Goal: Transaction & Acquisition: Purchase product/service

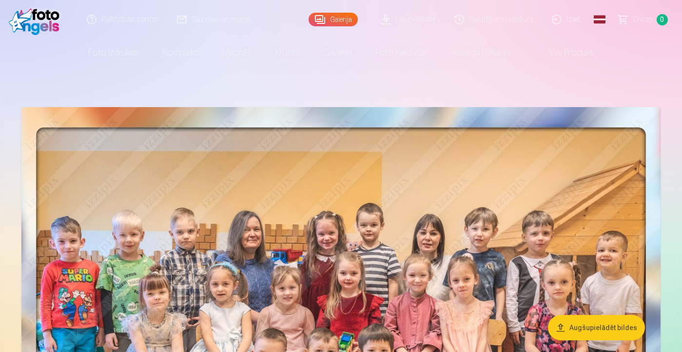
click at [406, 19] on link "Lejupielādēt" at bounding box center [409, 19] width 74 height 39
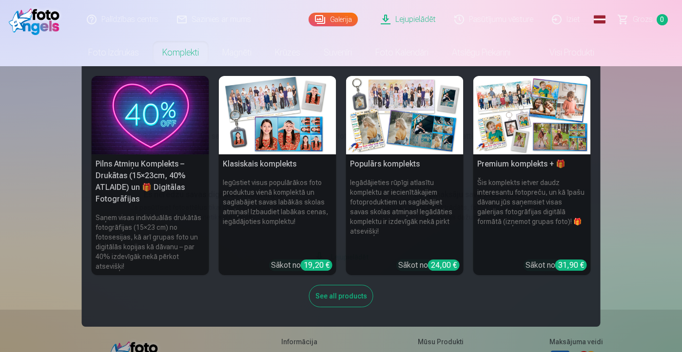
click at [191, 53] on link "Komplekti" at bounding box center [181, 52] width 60 height 27
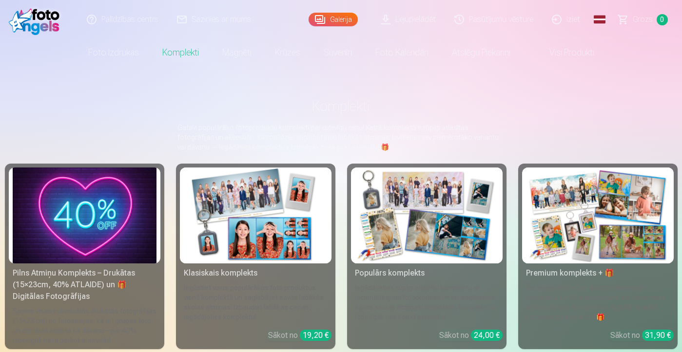
click at [600, 234] on img at bounding box center [598, 216] width 144 height 96
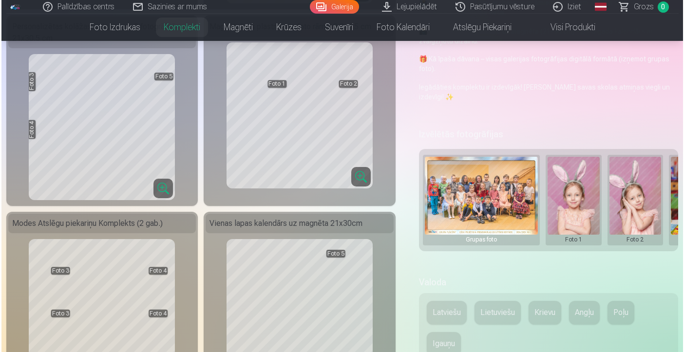
scroll to position [260, 0]
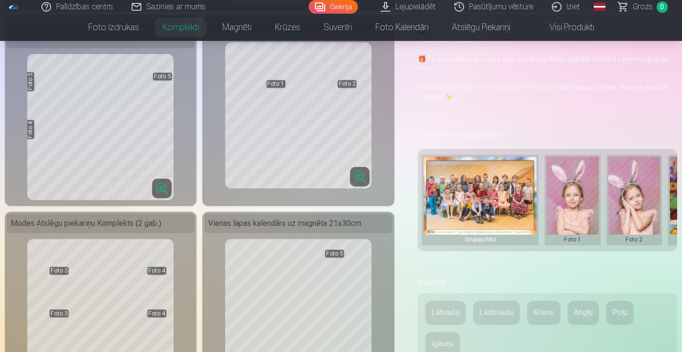
click at [578, 202] on button at bounding box center [572, 200] width 52 height 87
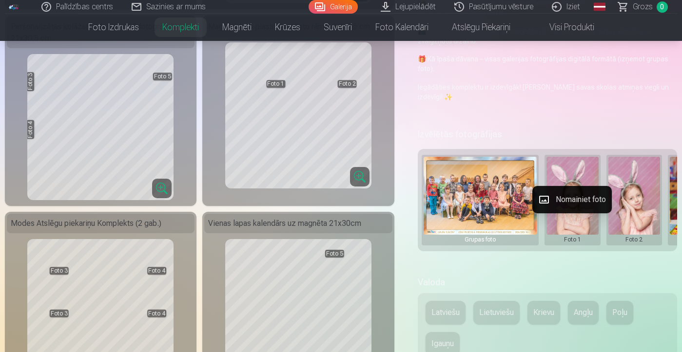
click at [577, 202] on button "Nomainiet foto" at bounding box center [571, 199] width 79 height 27
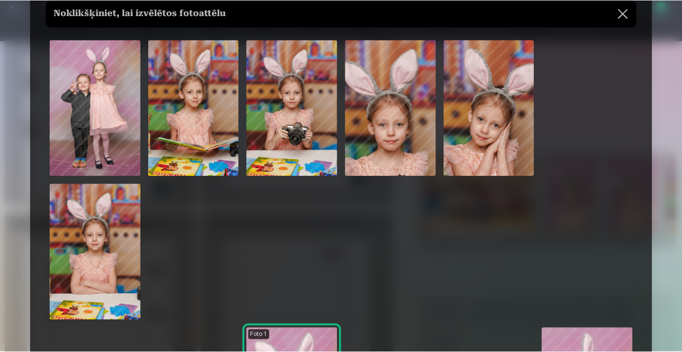
scroll to position [0, 0]
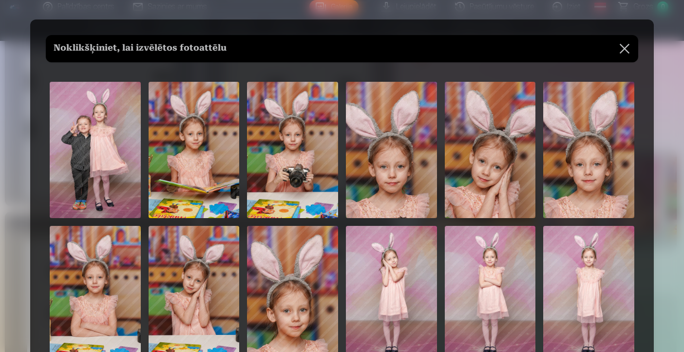
click at [397, 174] on img at bounding box center [391, 150] width 91 height 136
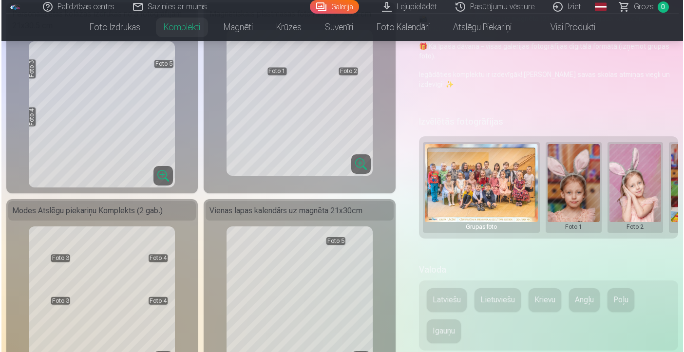
scroll to position [268, 0]
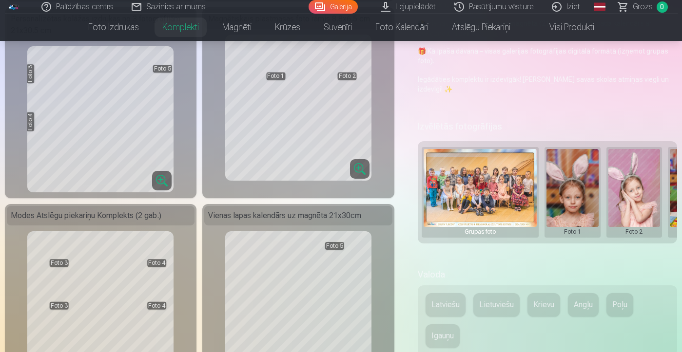
click at [573, 199] on button at bounding box center [572, 192] width 52 height 87
click at [567, 192] on button "Nomainiet foto" at bounding box center [571, 191] width 79 height 27
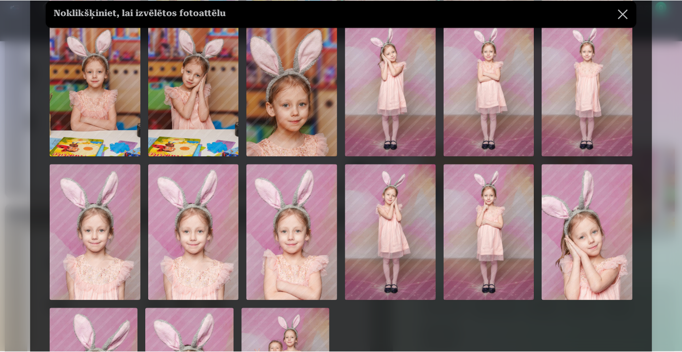
scroll to position [205, 0]
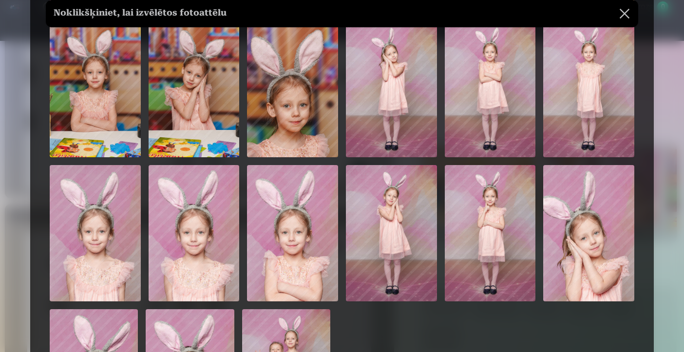
click at [113, 262] on img at bounding box center [95, 233] width 91 height 136
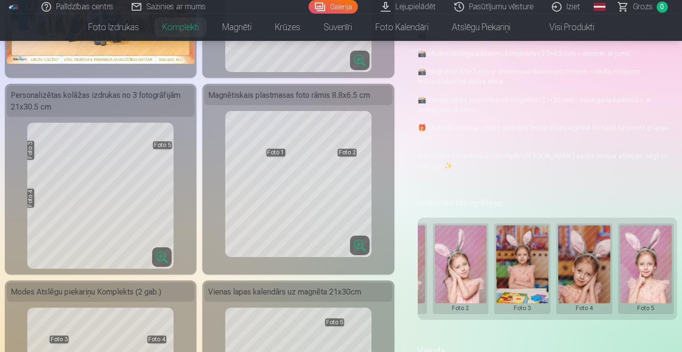
scroll to position [0, 174]
click at [526, 275] on button at bounding box center [522, 269] width 52 height 87
click at [520, 270] on button "Nomainiet foto" at bounding box center [522, 268] width 79 height 27
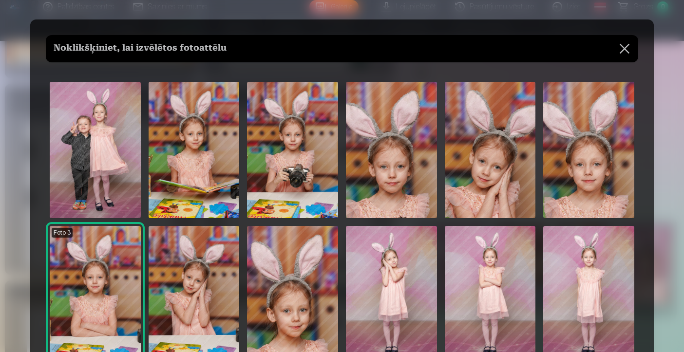
click at [106, 176] on img at bounding box center [95, 150] width 91 height 136
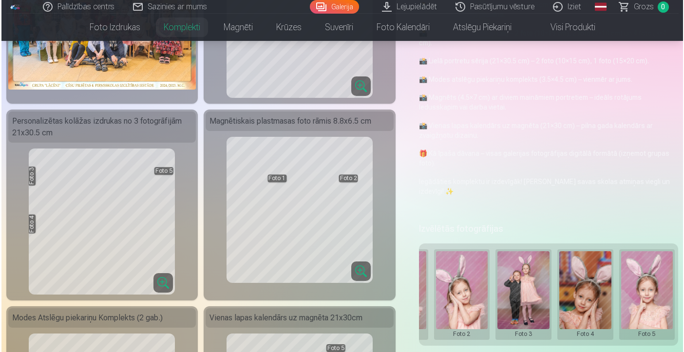
scroll to position [167, 0]
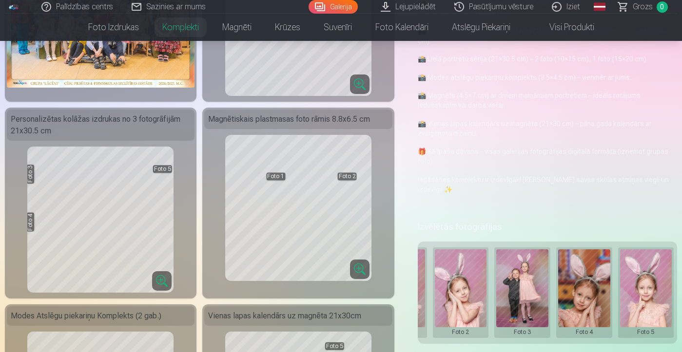
click at [579, 298] on button at bounding box center [584, 293] width 52 height 87
click at [576, 294] on button "Nomainiet foto" at bounding box center [583, 292] width 79 height 27
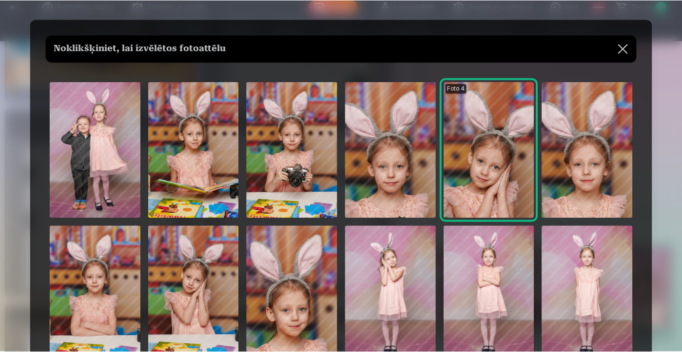
scroll to position [0, 0]
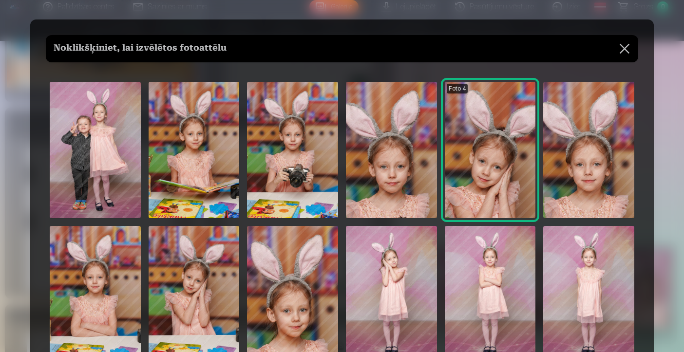
click at [198, 157] on img at bounding box center [194, 150] width 91 height 136
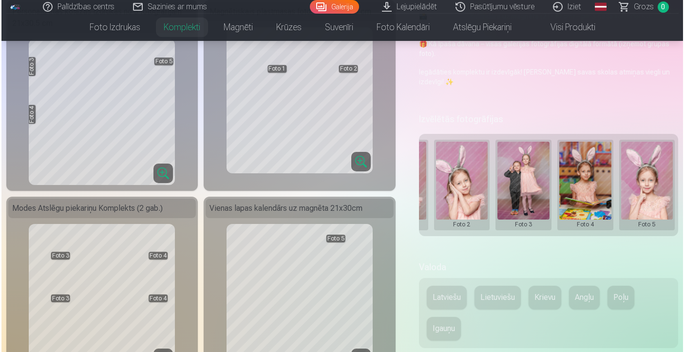
scroll to position [273, 0]
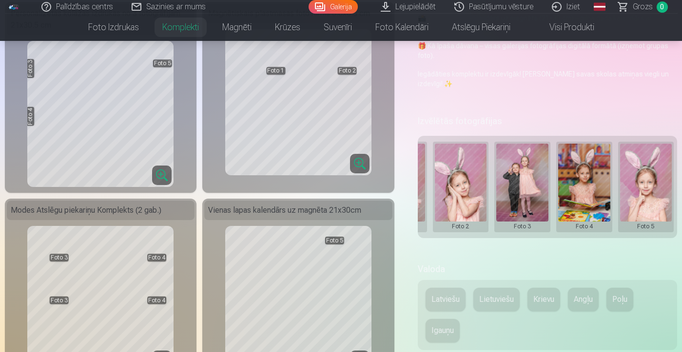
click at [645, 207] on button at bounding box center [646, 187] width 52 height 87
click at [648, 184] on button "Nomainiet foto" at bounding box center [640, 186] width 79 height 27
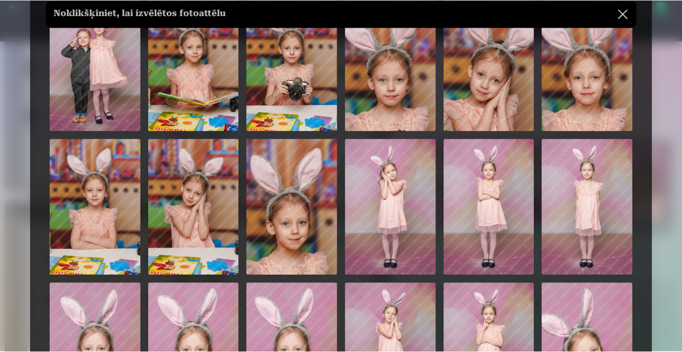
scroll to position [87, 0]
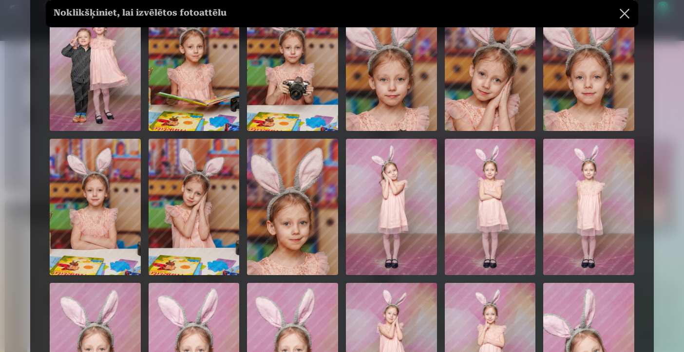
click at [197, 224] on img at bounding box center [194, 207] width 91 height 136
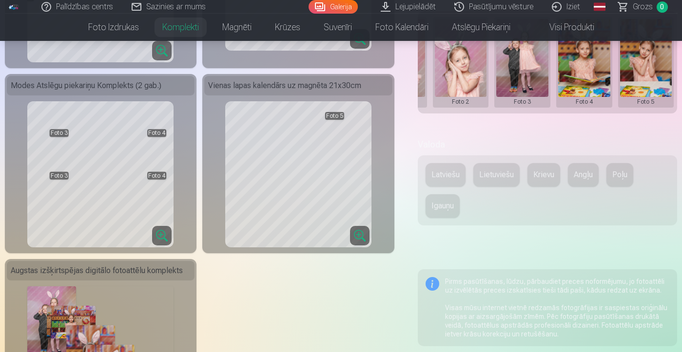
scroll to position [432, 0]
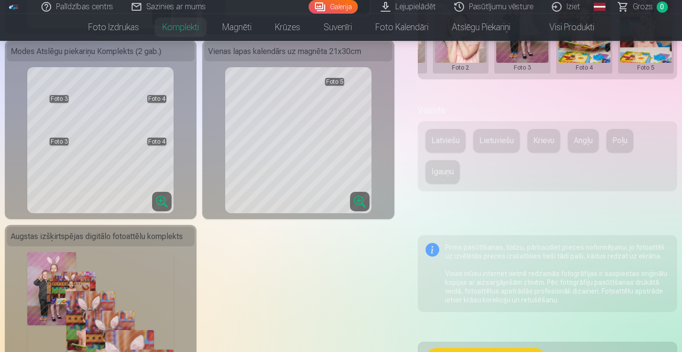
click at [432, 139] on button "Latviešu" at bounding box center [446, 140] width 40 height 23
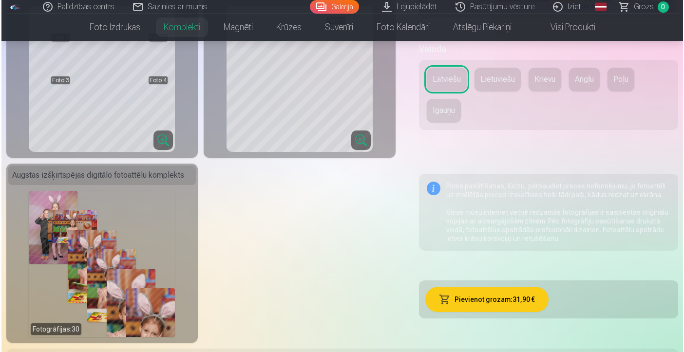
scroll to position [503, 0]
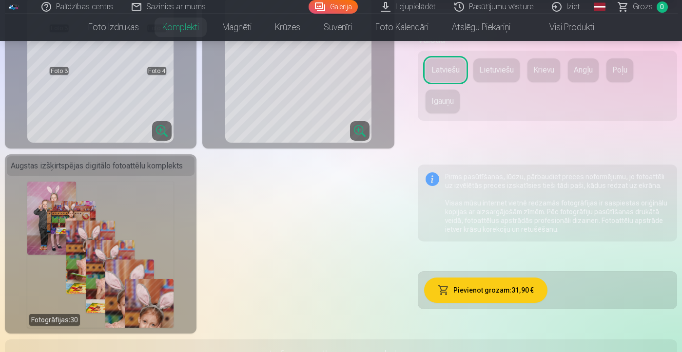
click at [478, 291] on button "Pievienot grozam : 31,90 €" at bounding box center [485, 290] width 123 height 25
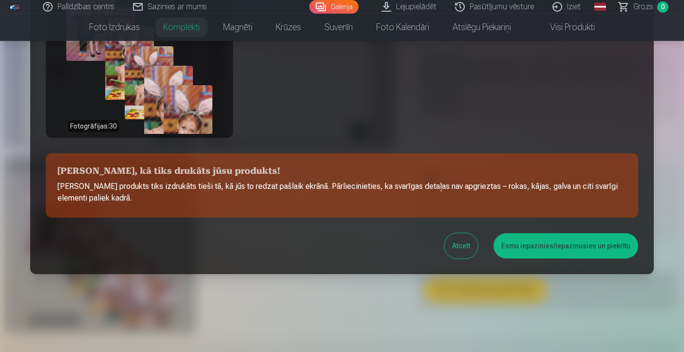
scroll to position [404, 0]
click at [543, 242] on button "Esmu iepazinies/iepazinusies un piekrītu" at bounding box center [566, 245] width 145 height 25
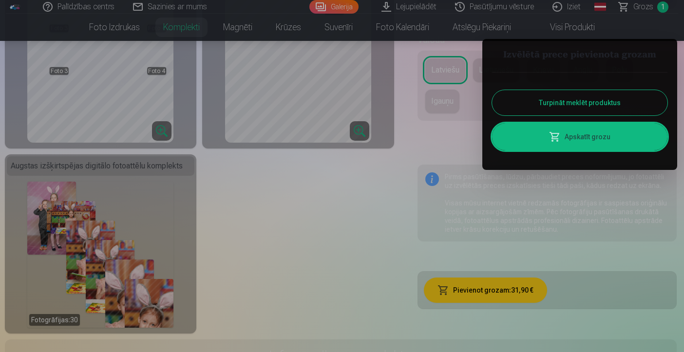
click at [542, 142] on link "Apskatīt grozu" at bounding box center [579, 136] width 175 height 27
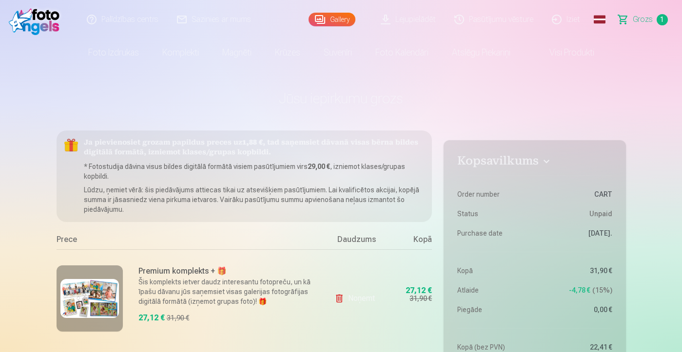
click at [118, 53] on link "Foto izdrukas" at bounding box center [114, 52] width 74 height 27
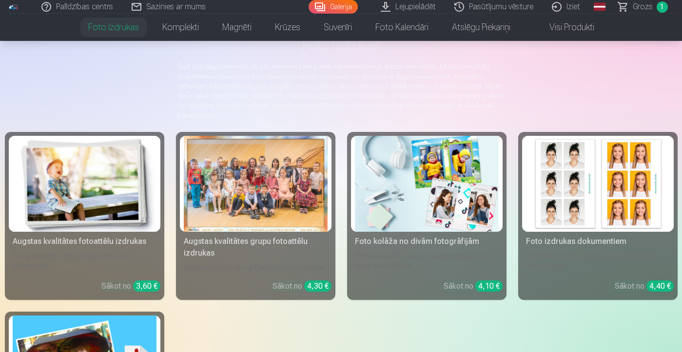
scroll to position [62, 0]
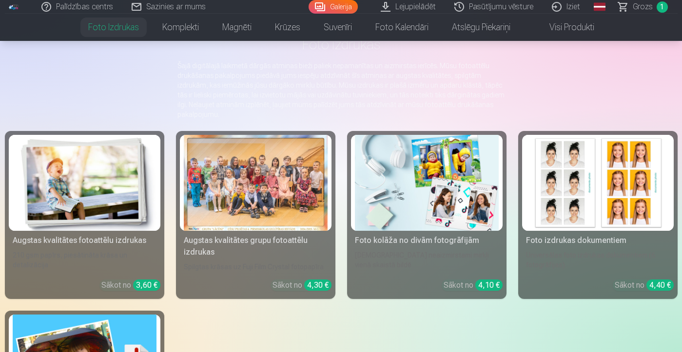
click at [267, 189] on div at bounding box center [256, 183] width 144 height 96
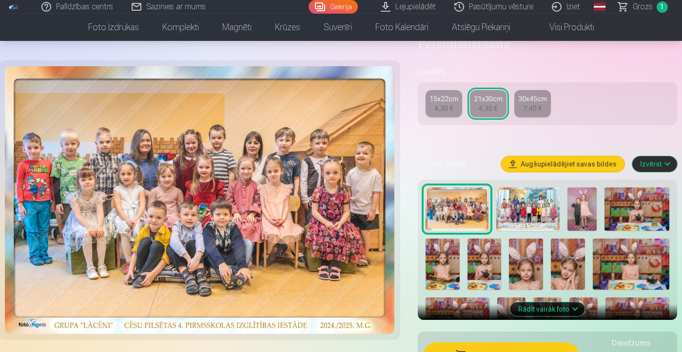
scroll to position [210, 0]
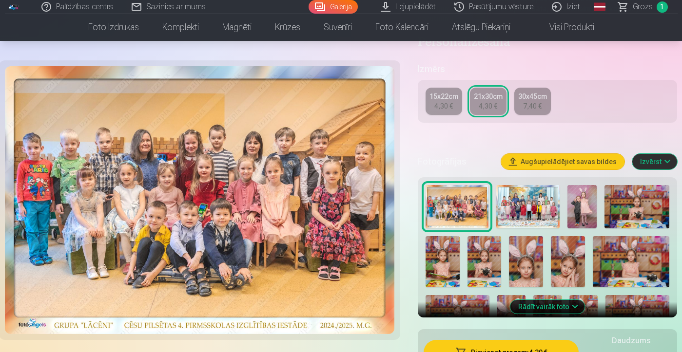
click at [519, 212] on img at bounding box center [527, 206] width 63 height 43
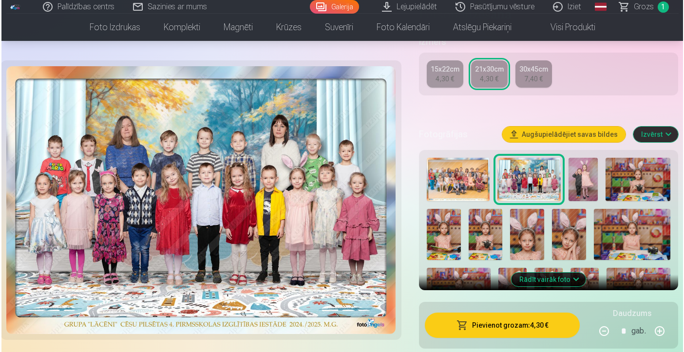
scroll to position [269, 0]
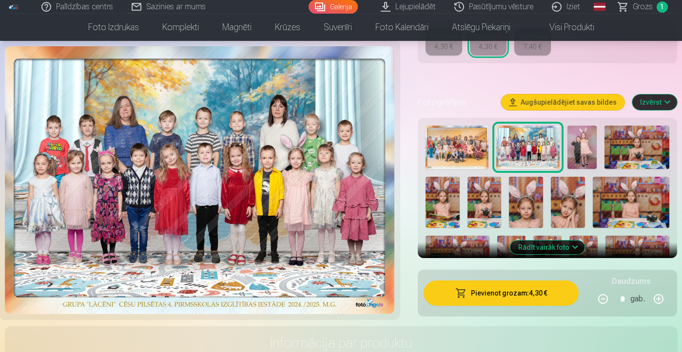
click at [491, 292] on button "Pievienot grozam : 4,30 €" at bounding box center [501, 293] width 155 height 25
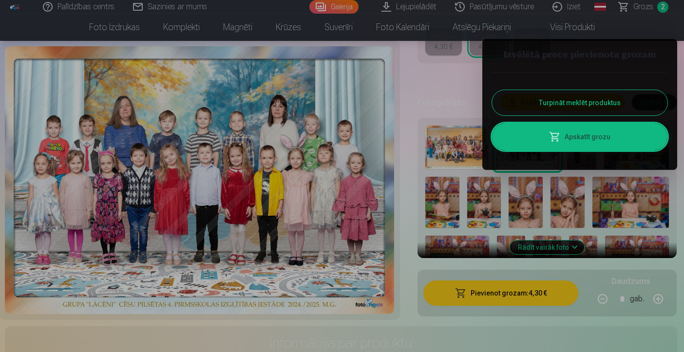
click at [560, 139] on span at bounding box center [555, 137] width 12 height 12
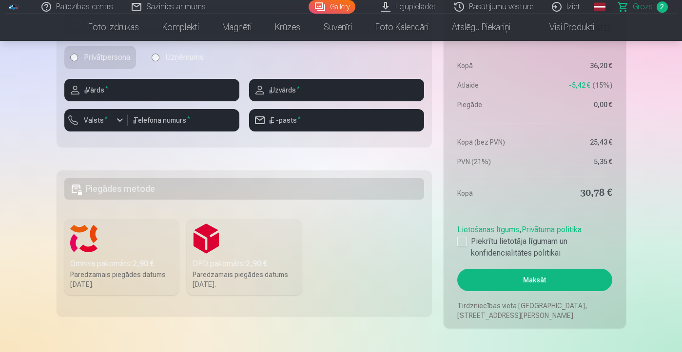
scroll to position [444, 0]
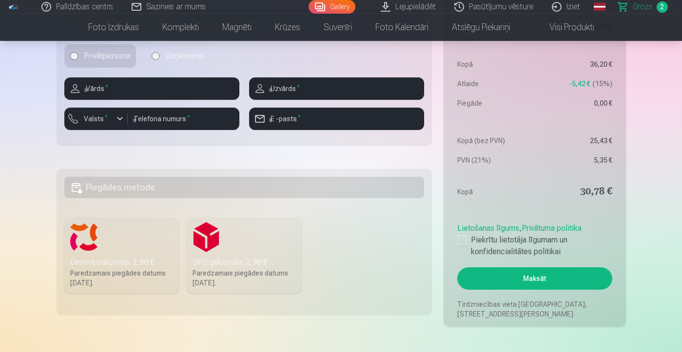
click at [275, 190] on h5 "Piegādes metode" at bounding box center [244, 187] width 360 height 21
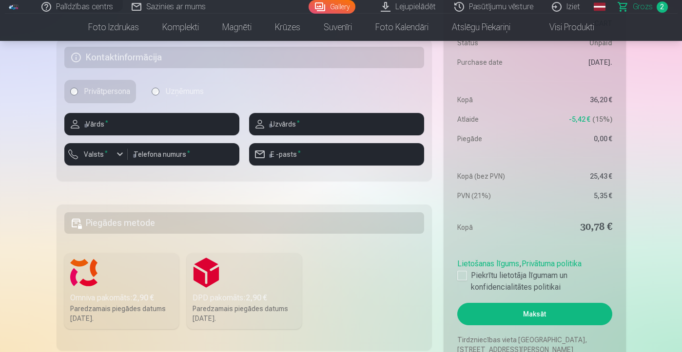
scroll to position [408, 0]
type input "*****"
type input "*******"
click at [149, 160] on input "number" at bounding box center [184, 154] width 112 height 22
click at [100, 153] on label "Valsts *" at bounding box center [96, 155] width 32 height 10
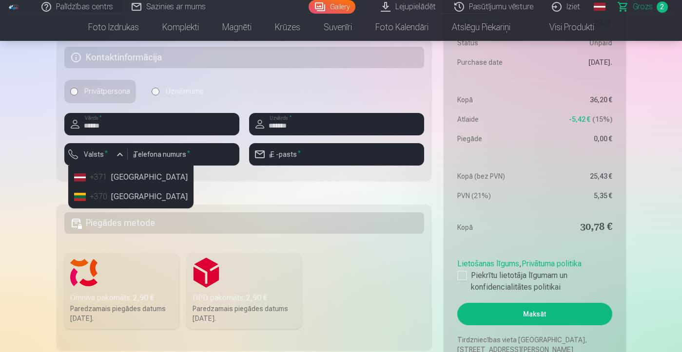
click at [109, 173] on li "+371 [GEOGRAPHIC_DATA]" at bounding box center [130, 177] width 121 height 19
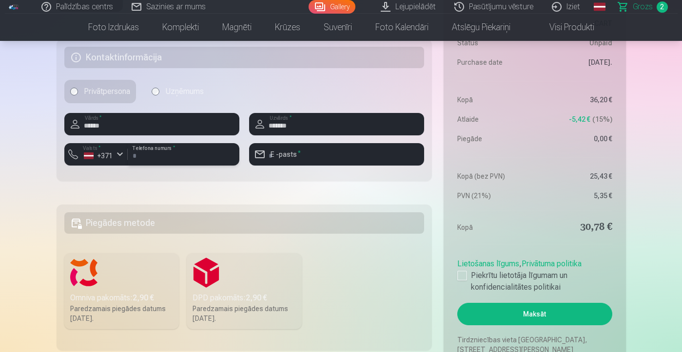
click at [160, 157] on input "number" at bounding box center [184, 154] width 112 height 22
type input "********"
type input "**********"
click at [123, 278] on label "Omniva pakomāts : 2,90 € Paredzamais piegādes datums [DATE]." at bounding box center [121, 291] width 115 height 76
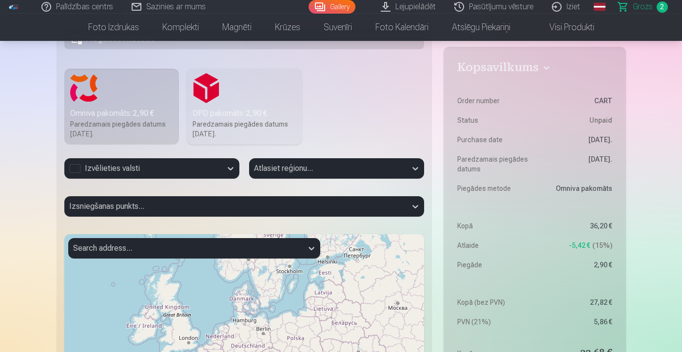
scroll to position [604, 0]
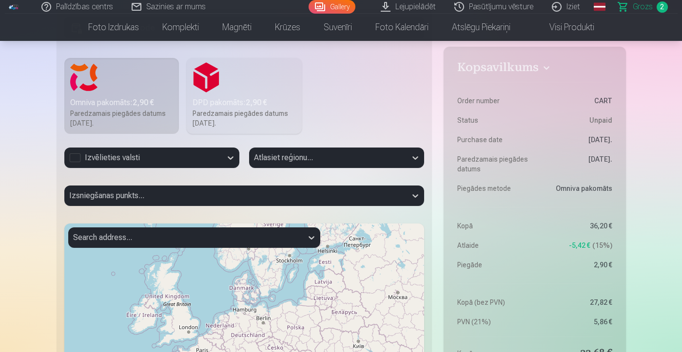
click at [142, 158] on div "Izvēlieties valsti" at bounding box center [143, 158] width 148 height 12
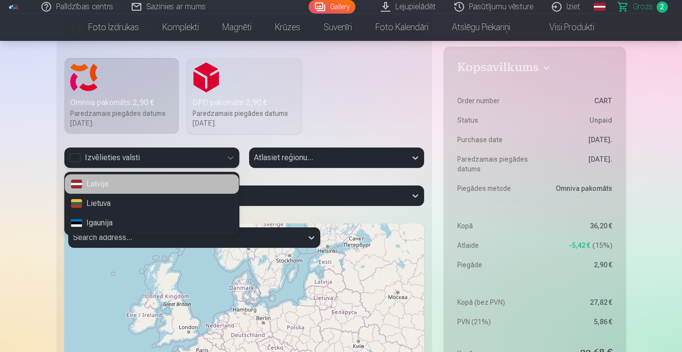
click at [110, 186] on div "Latvija" at bounding box center [152, 183] width 174 height 19
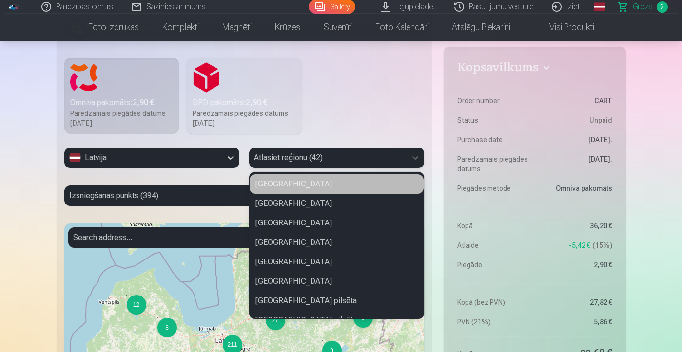
click at [291, 155] on div "Atlasiet reģionu (42)" at bounding box center [328, 158] width 148 height 12
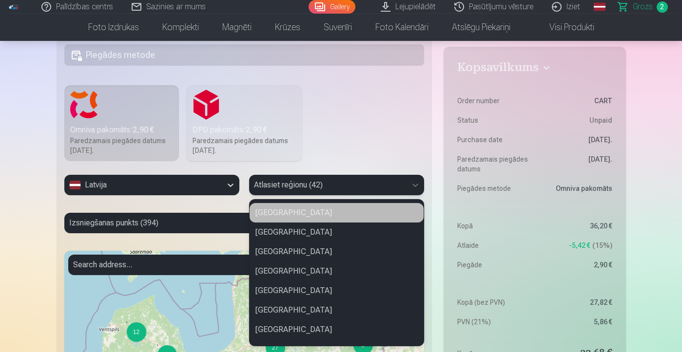
scroll to position [563, 0]
click at [292, 216] on div "[GEOGRAPHIC_DATA]" at bounding box center [337, 213] width 174 height 19
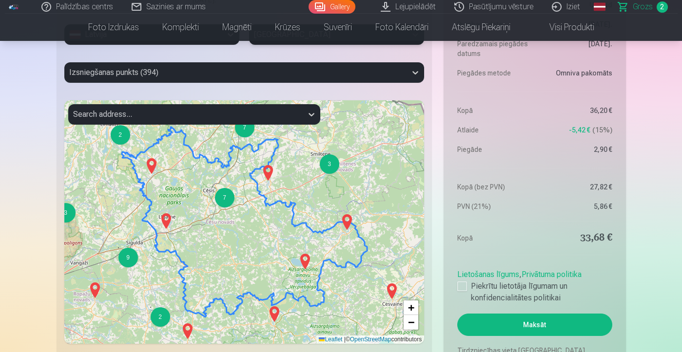
scroll to position [728, 0]
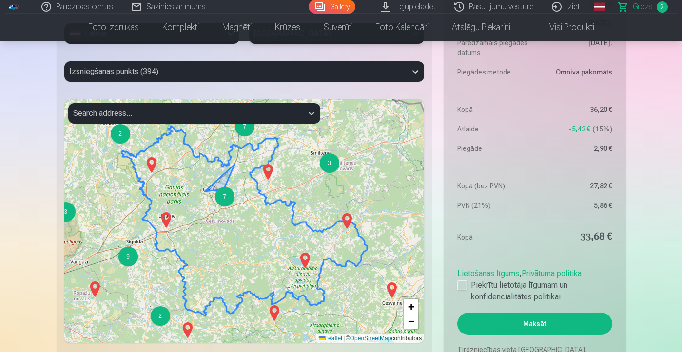
click at [226, 195] on div "7" at bounding box center [224, 196] width 19 height 19
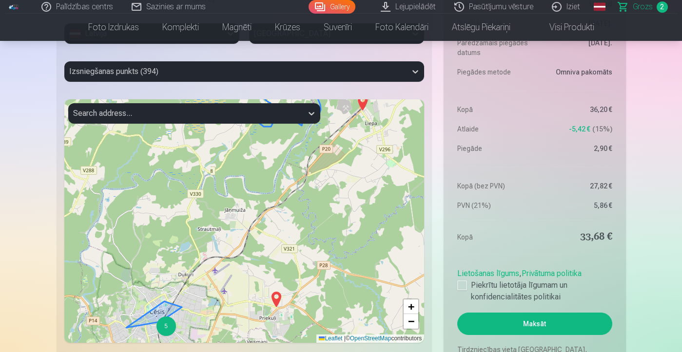
click at [164, 328] on div "5" at bounding box center [165, 326] width 19 height 19
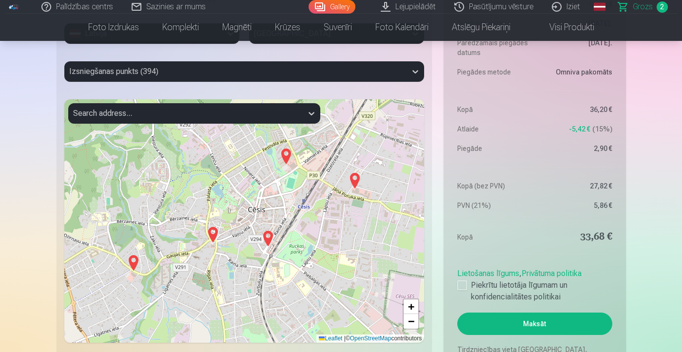
click at [267, 239] on img at bounding box center [268, 238] width 16 height 23
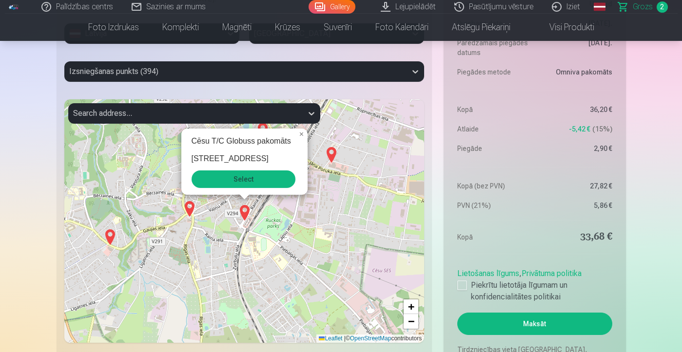
click at [260, 183] on button "Select" at bounding box center [244, 180] width 104 height 18
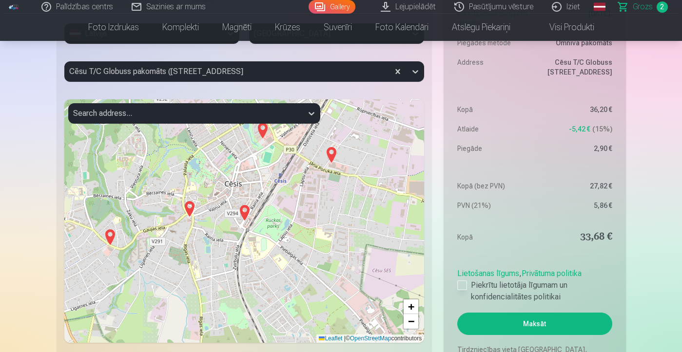
click at [460, 283] on div at bounding box center [462, 286] width 10 height 10
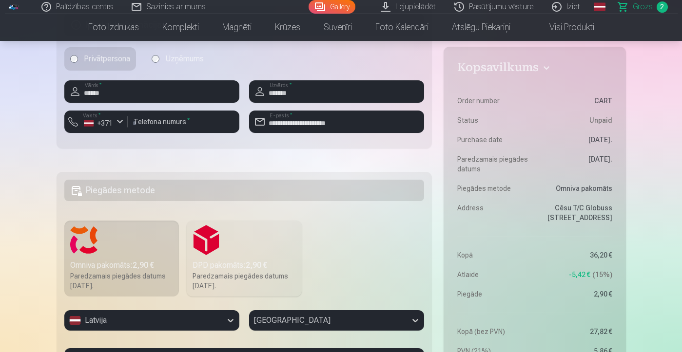
scroll to position [441, 0]
